Goal: Task Accomplishment & Management: Complete application form

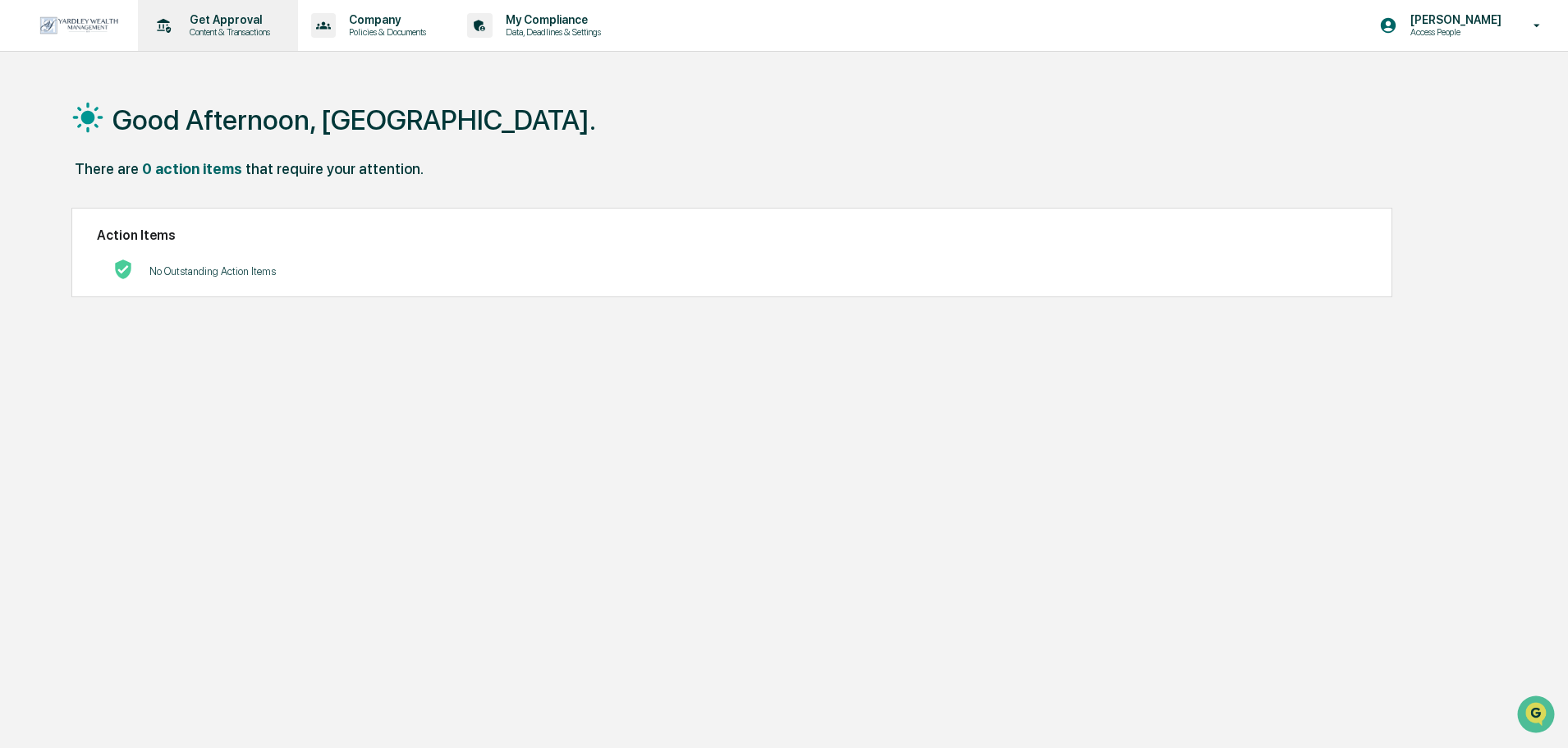
click at [201, 33] on p "Content & Transactions" at bounding box center [227, 31] width 102 height 11
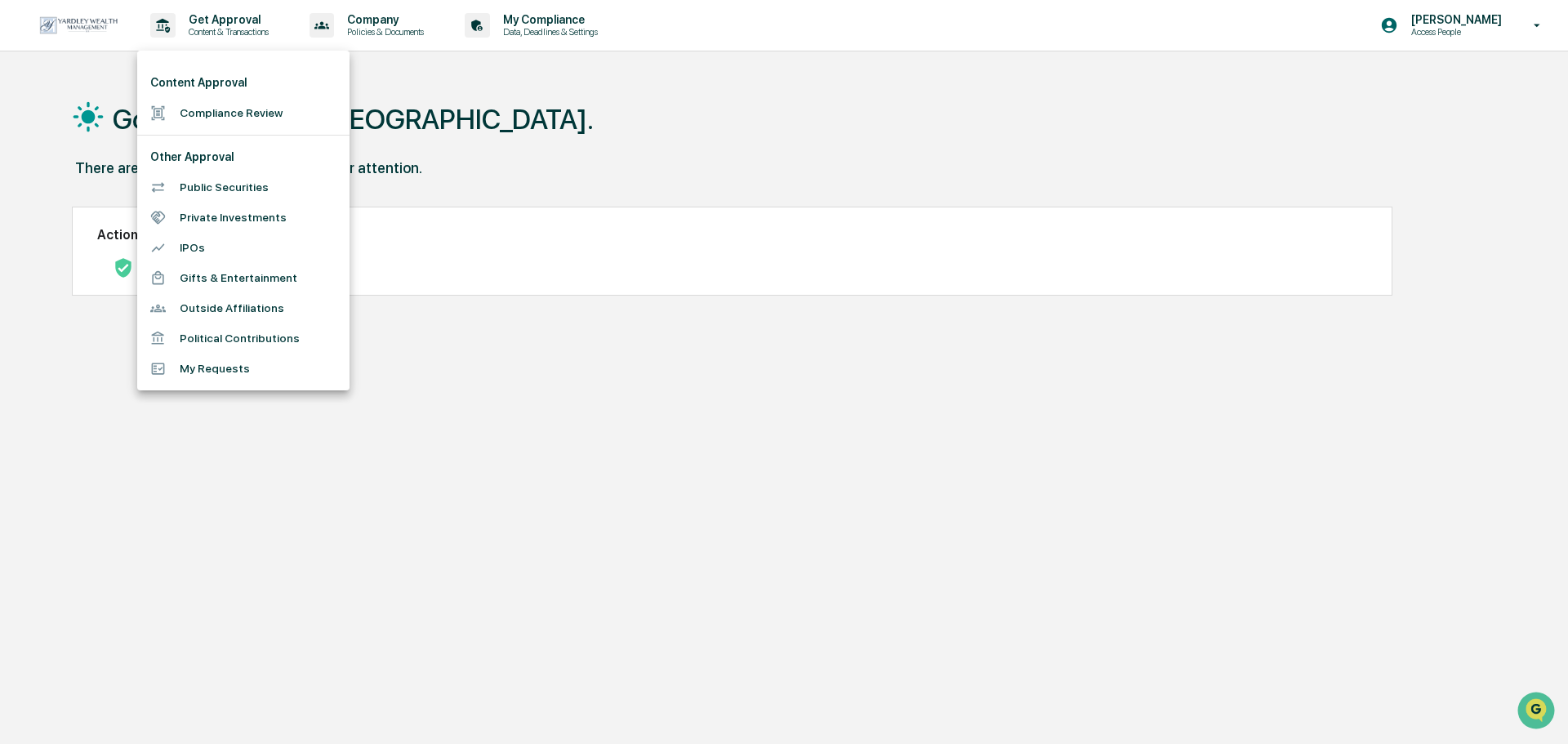
click at [245, 115] on li "Compliance Review" at bounding box center [243, 112] width 212 height 30
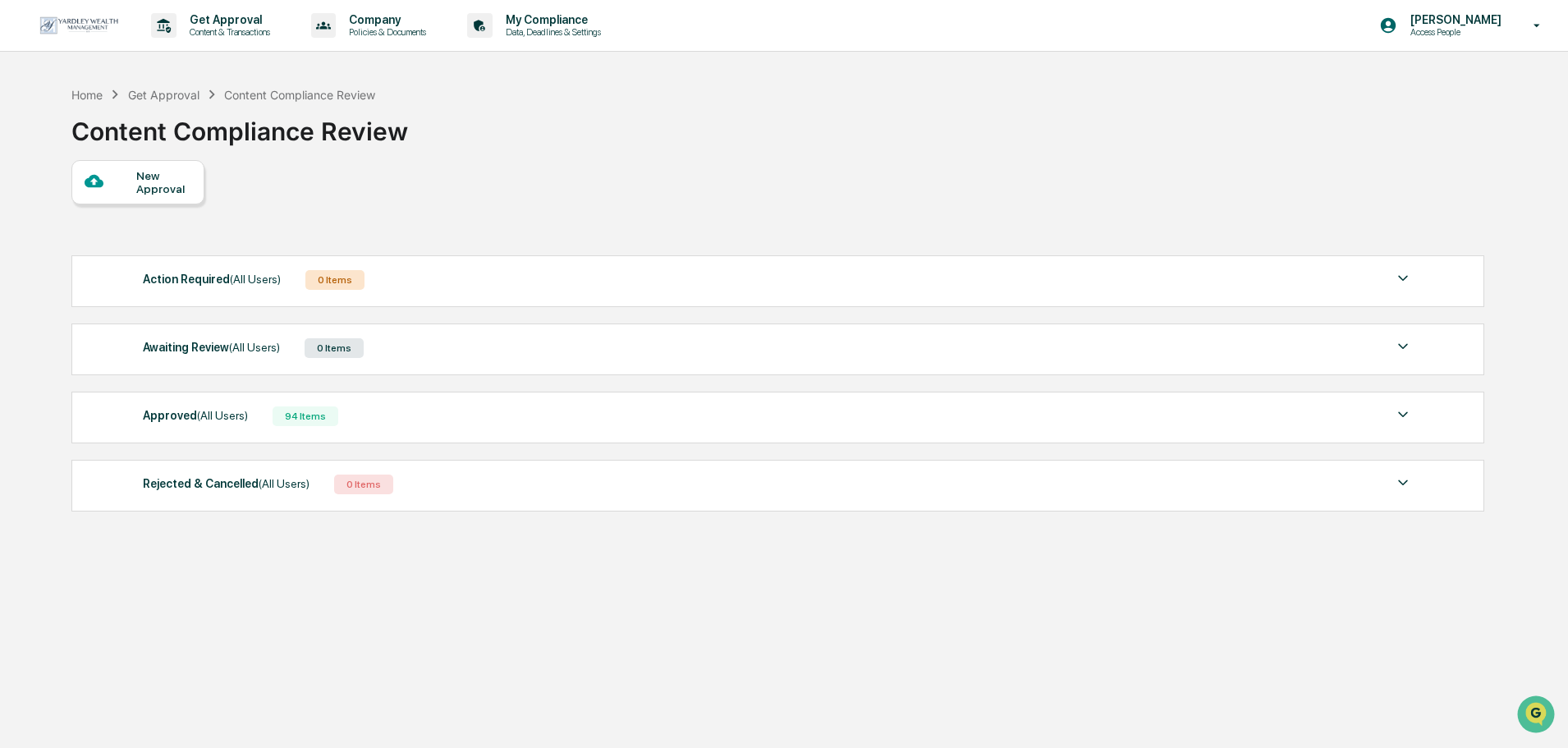
click at [156, 187] on div "New Approval" at bounding box center [164, 182] width 55 height 26
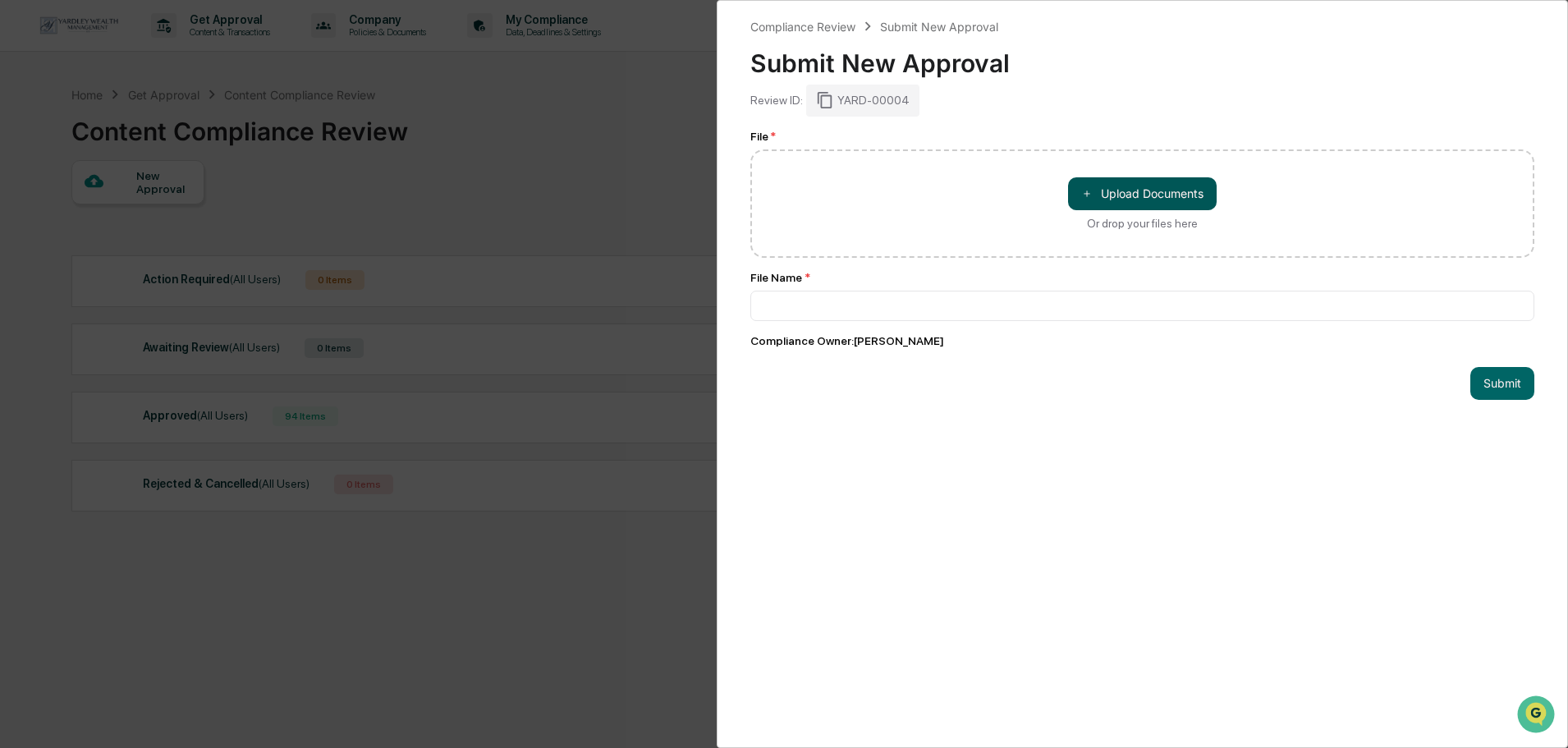
click at [1089, 190] on button "＋ Upload Documents" at bounding box center [1142, 194] width 149 height 33
type input "**********"
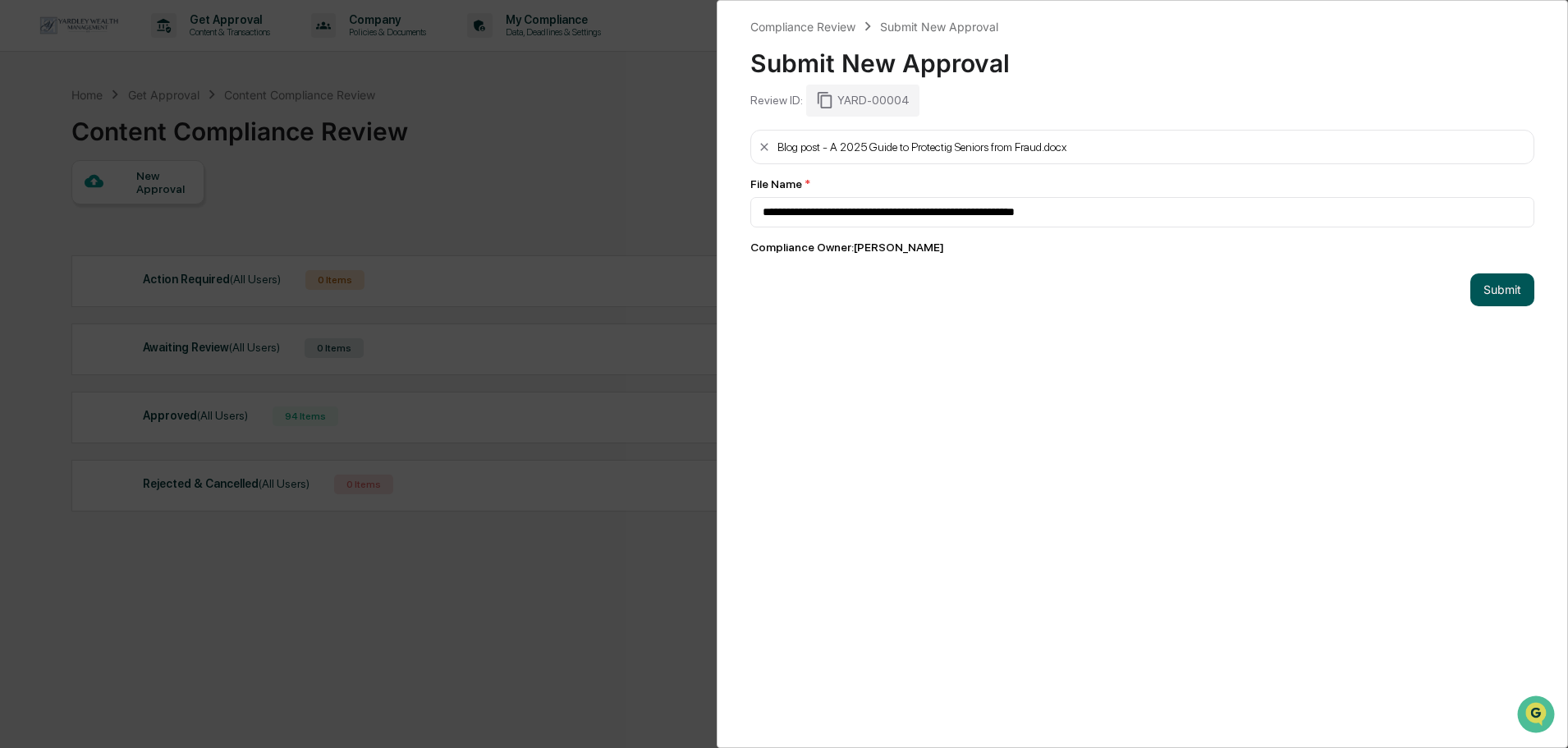
click at [1485, 290] on button "Submit" at bounding box center [1503, 290] width 64 height 33
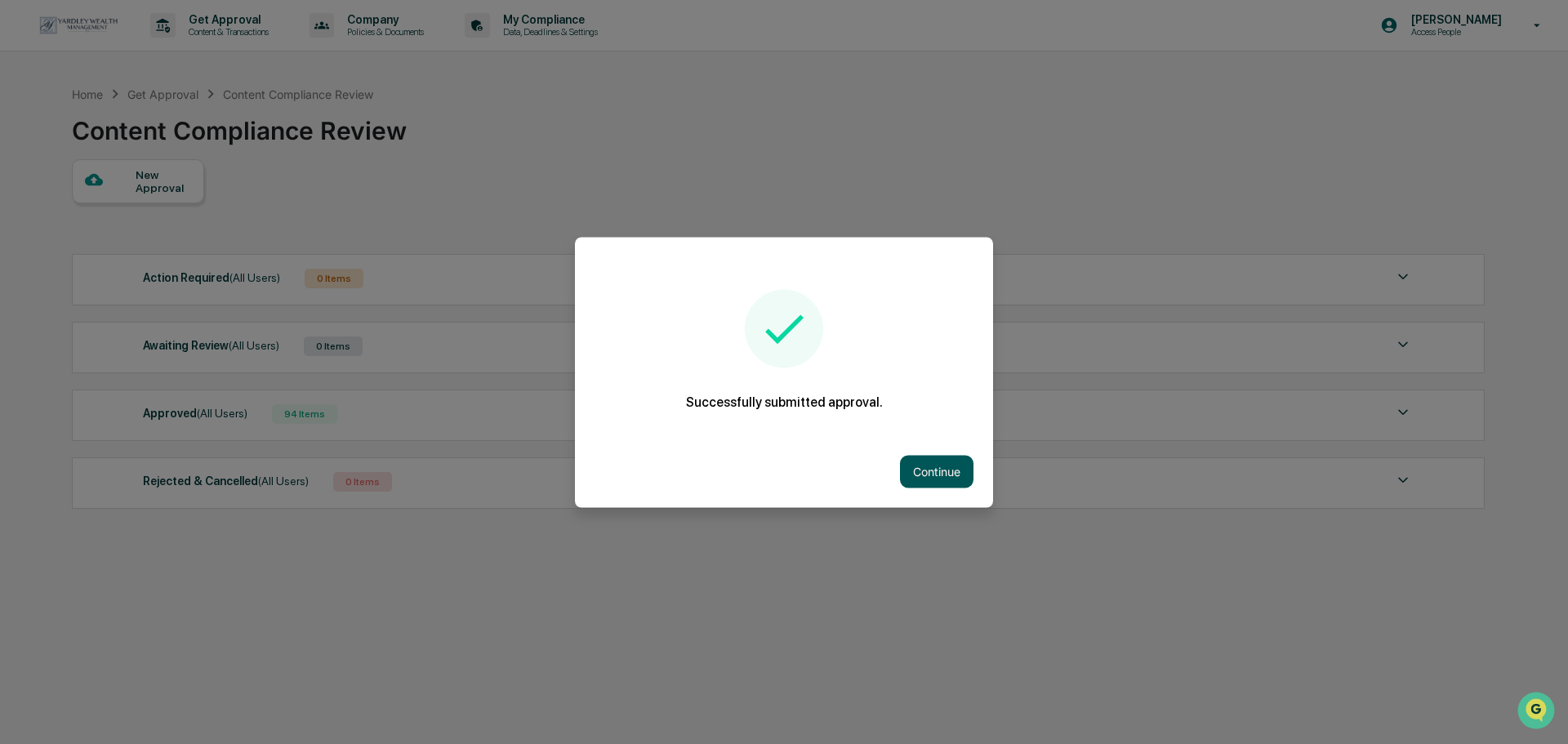
click at [932, 472] on button "Continue" at bounding box center [936, 471] width 74 height 33
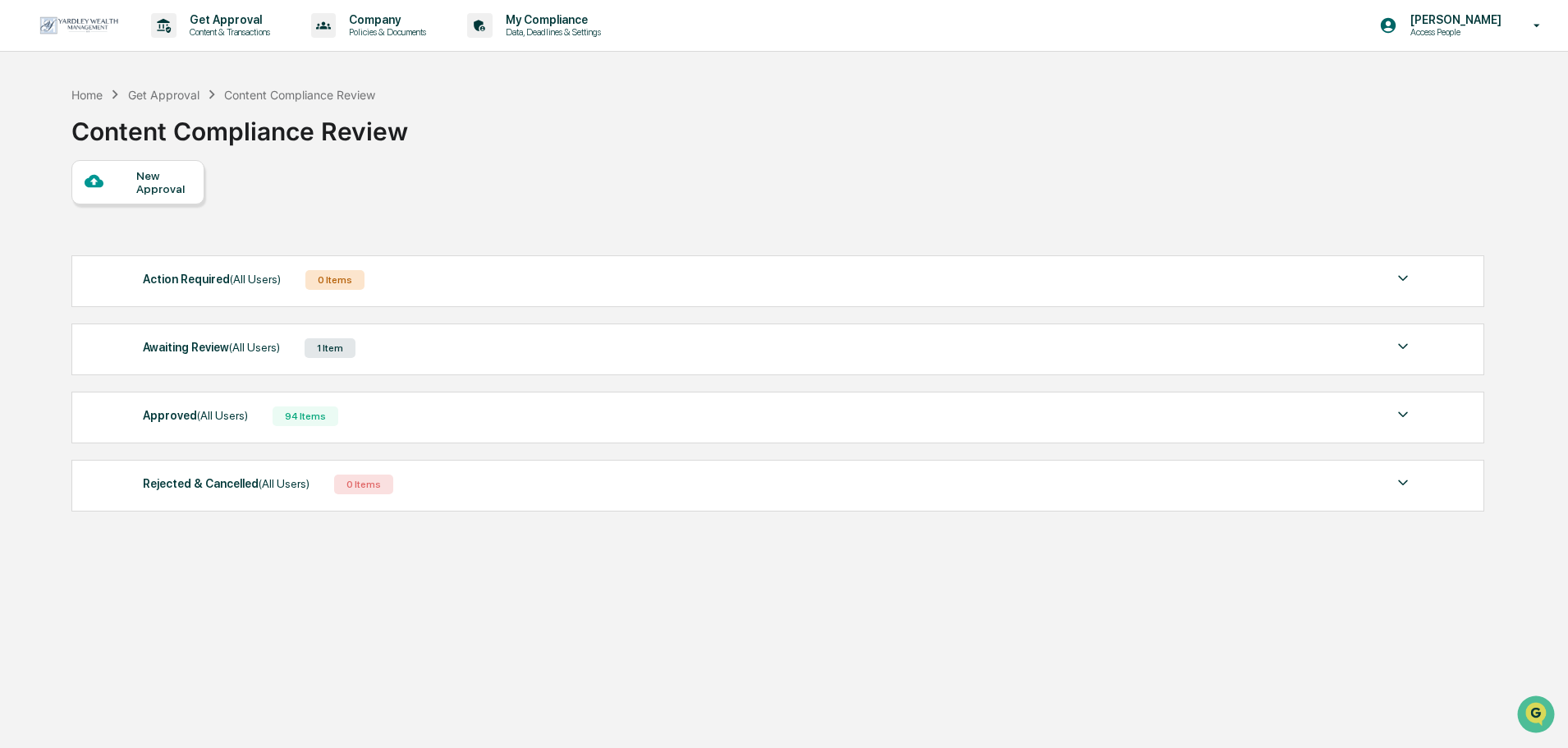
click at [339, 357] on div "1 Item" at bounding box center [330, 348] width 51 height 20
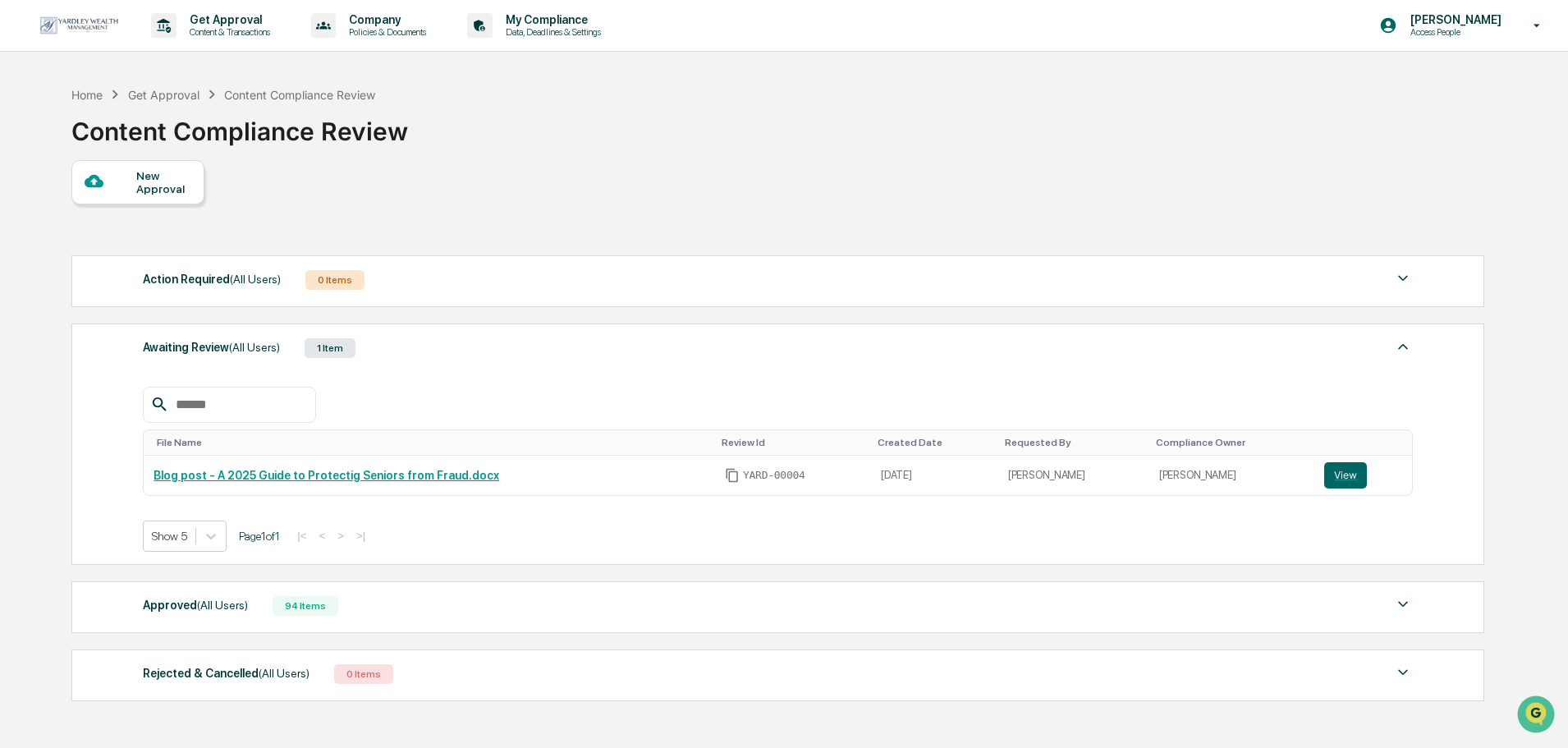
click at [159, 191] on div "New Approval" at bounding box center [164, 182] width 55 height 26
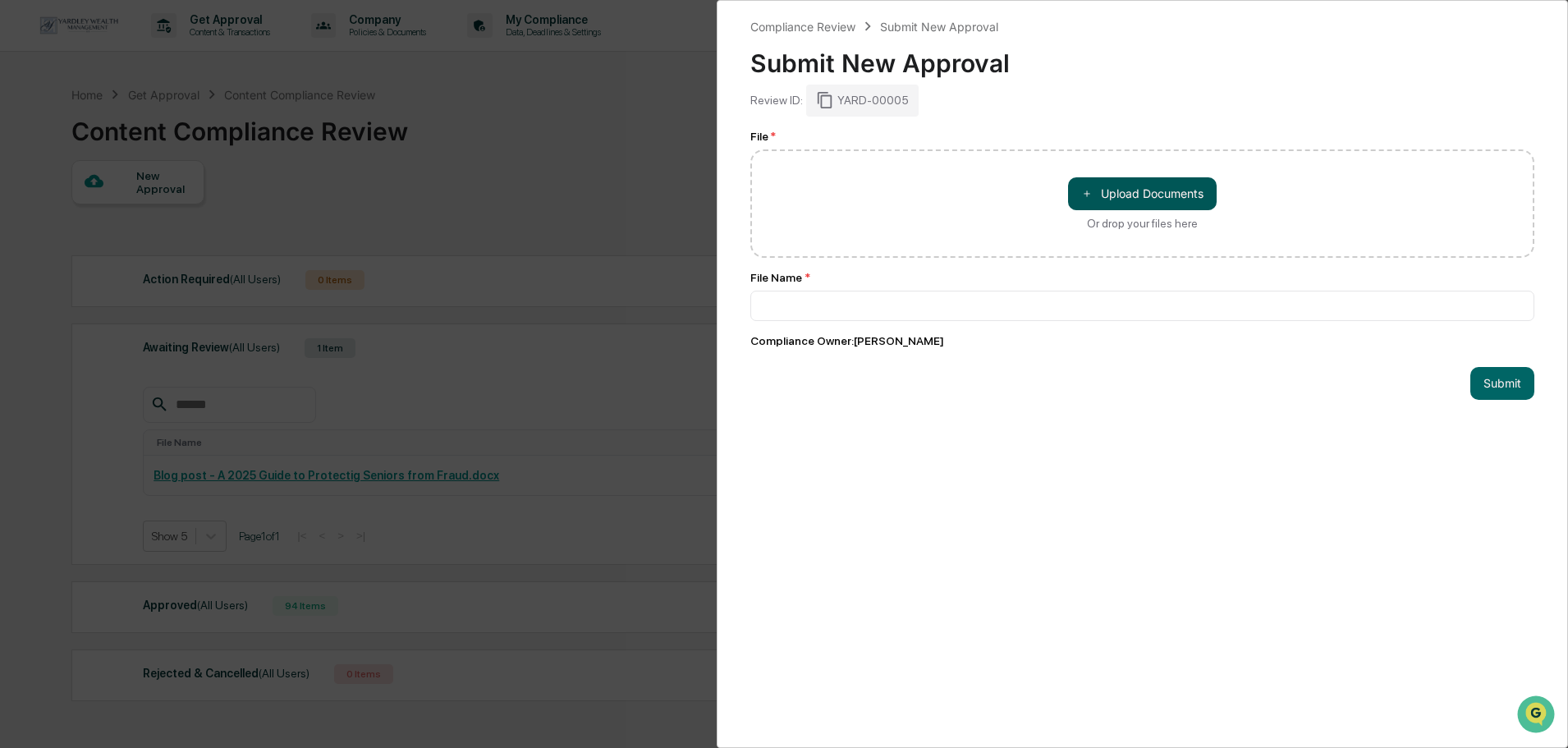
click at [1089, 193] on button "＋ Upload Documents" at bounding box center [1142, 194] width 149 height 33
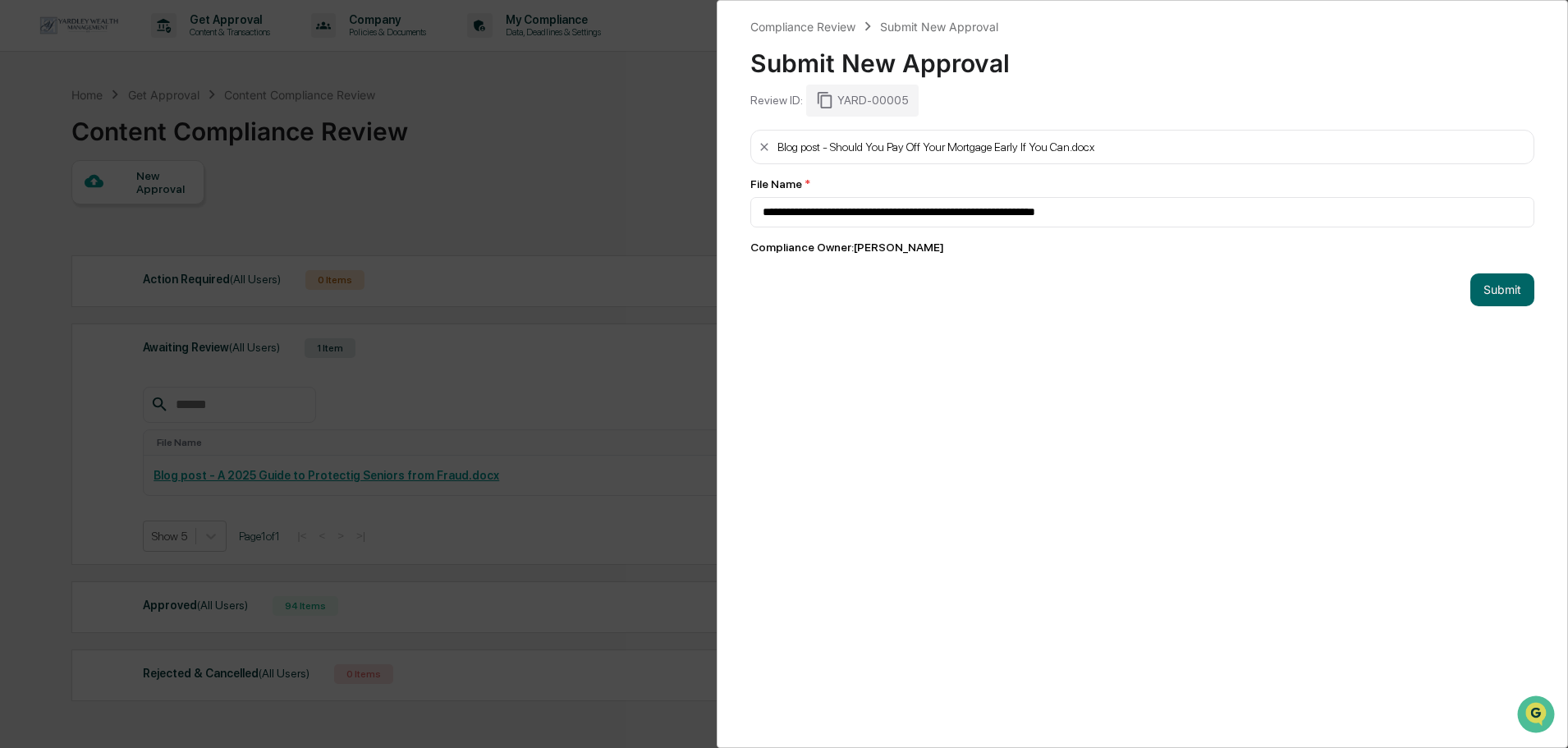
type input "**********"
click at [1478, 294] on button "Submit" at bounding box center [1503, 290] width 64 height 33
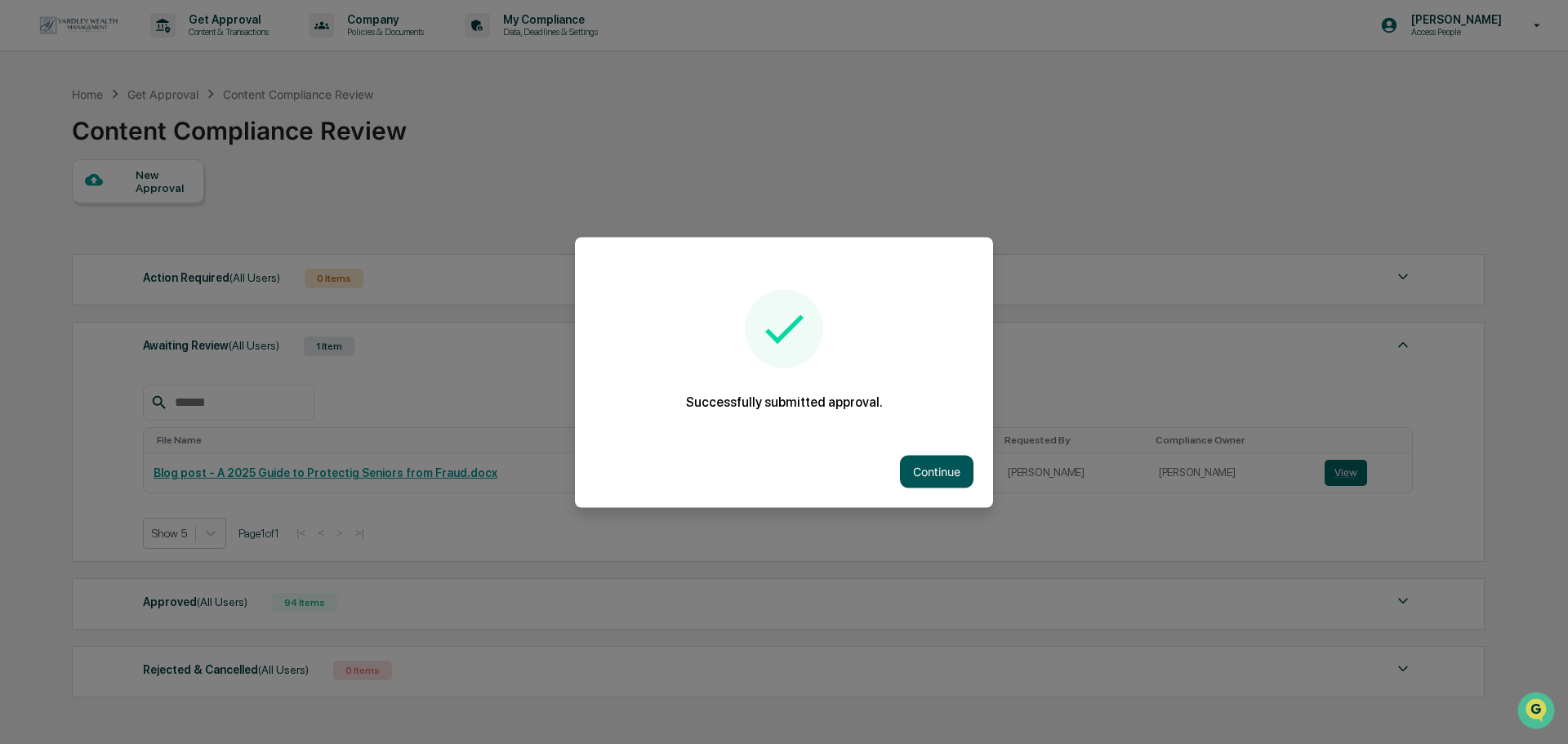
click at [939, 469] on button "Continue" at bounding box center [936, 471] width 74 height 33
